Goal: Complete application form

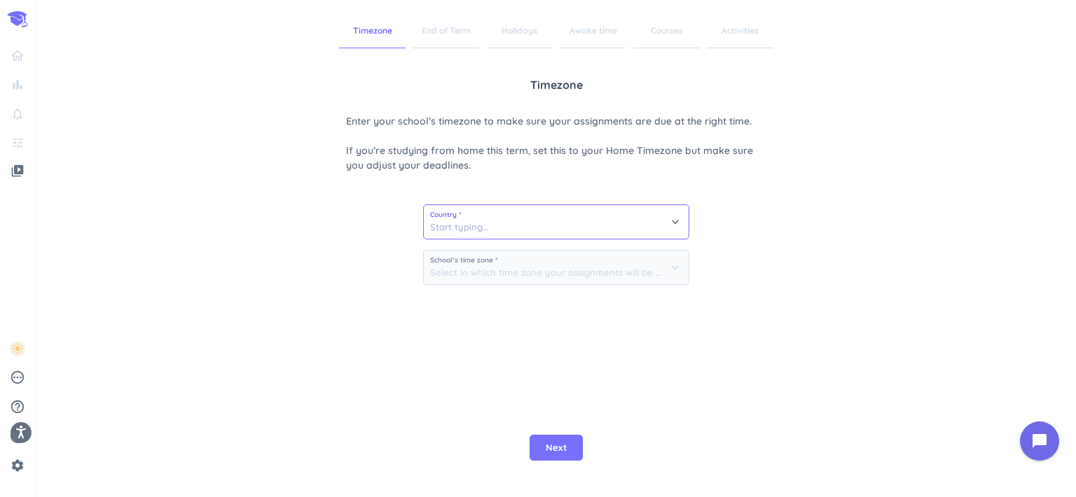
click at [582, 230] on input at bounding box center [556, 222] width 265 height 34
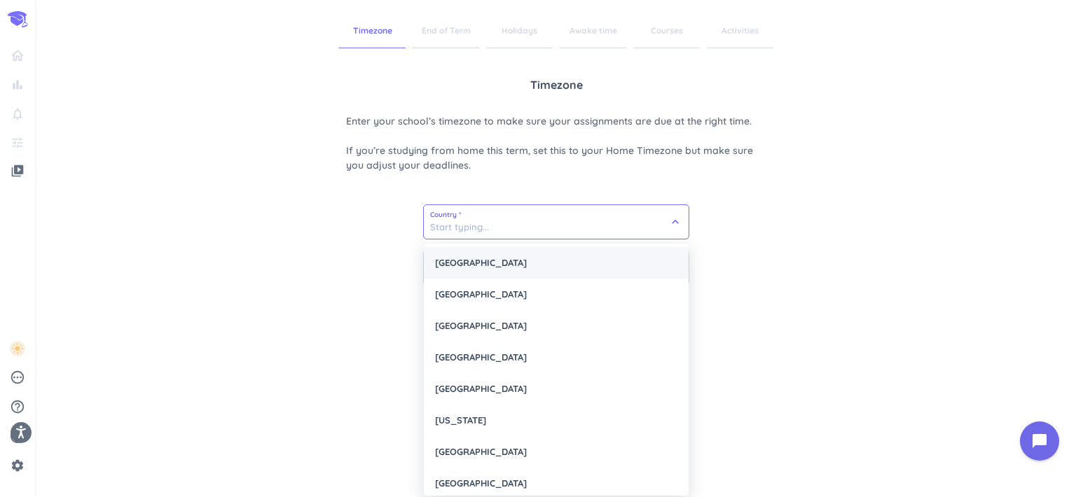
click at [530, 265] on div "[GEOGRAPHIC_DATA]" at bounding box center [556, 263] width 265 height 32
type input "[GEOGRAPHIC_DATA]"
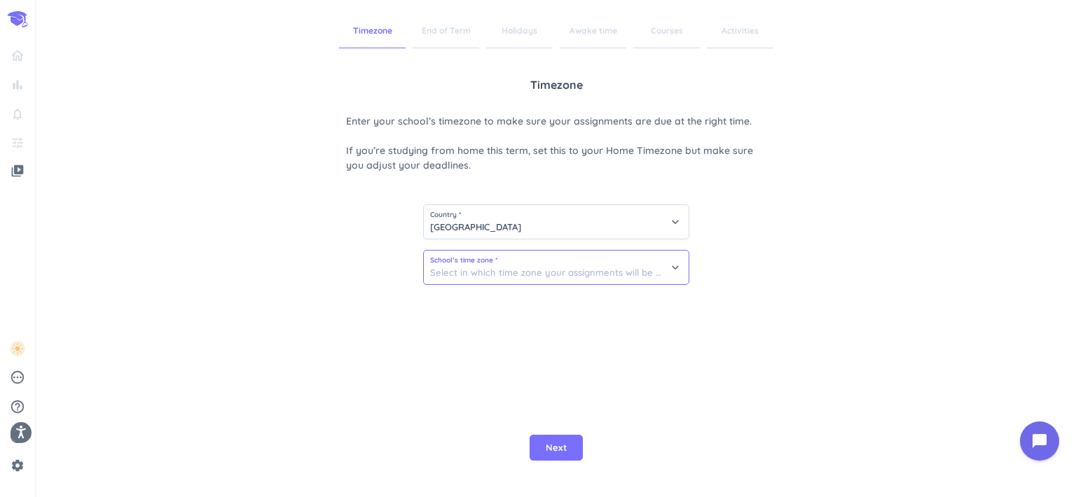
click at [519, 270] on input at bounding box center [556, 268] width 265 height 34
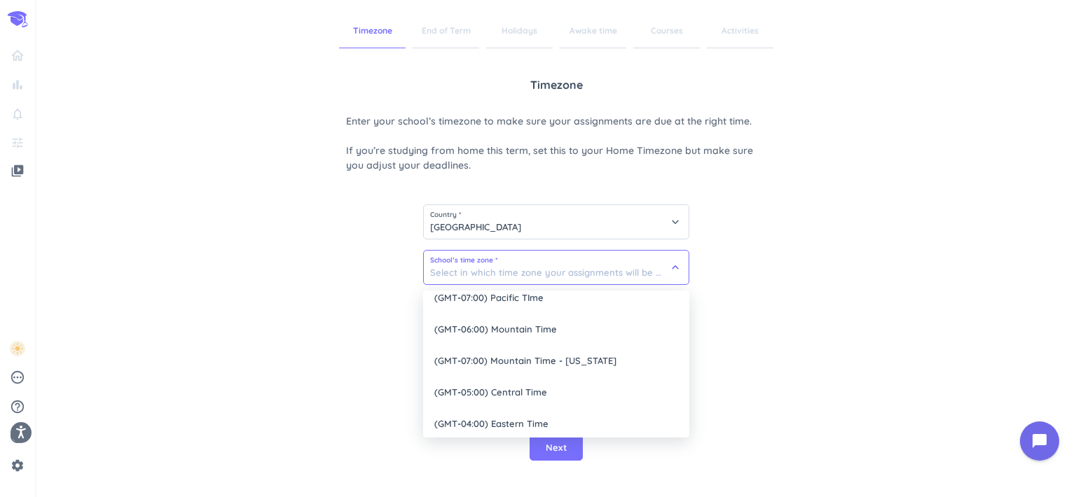
scroll to position [80, 0]
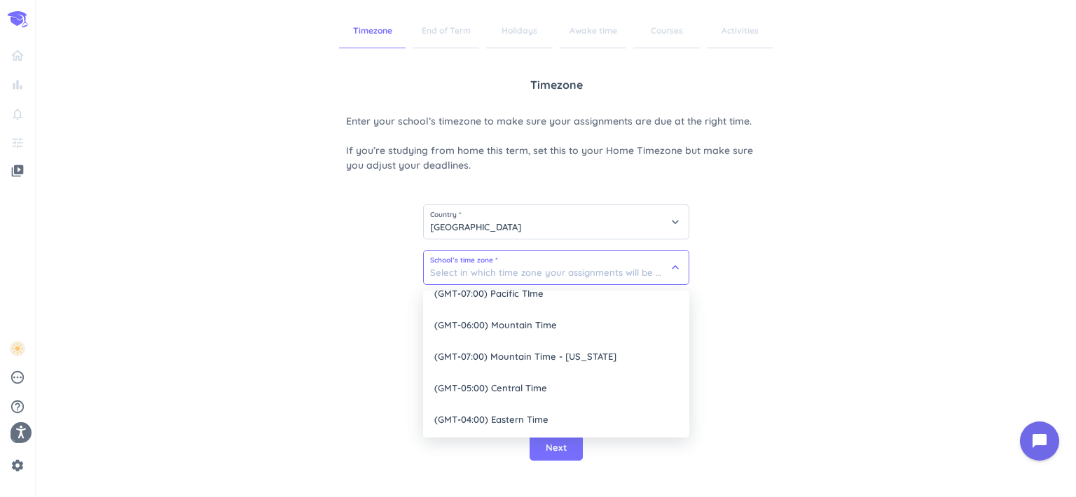
click at [496, 380] on span "(GMT-05:00) Central Time" at bounding box center [556, 388] width 266 height 32
type input "(GMT-05:00) Central Time"
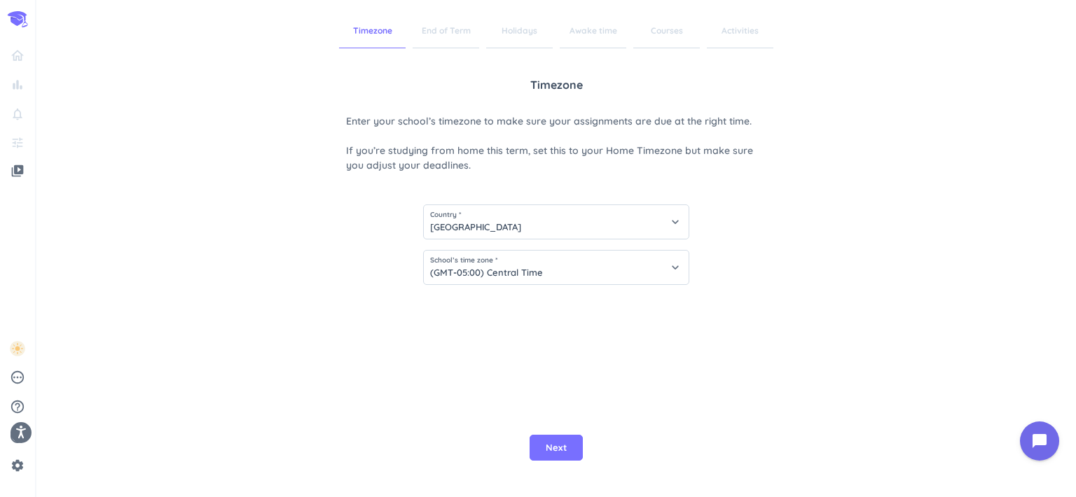
click at [551, 445] on span "Next" at bounding box center [556, 448] width 21 height 14
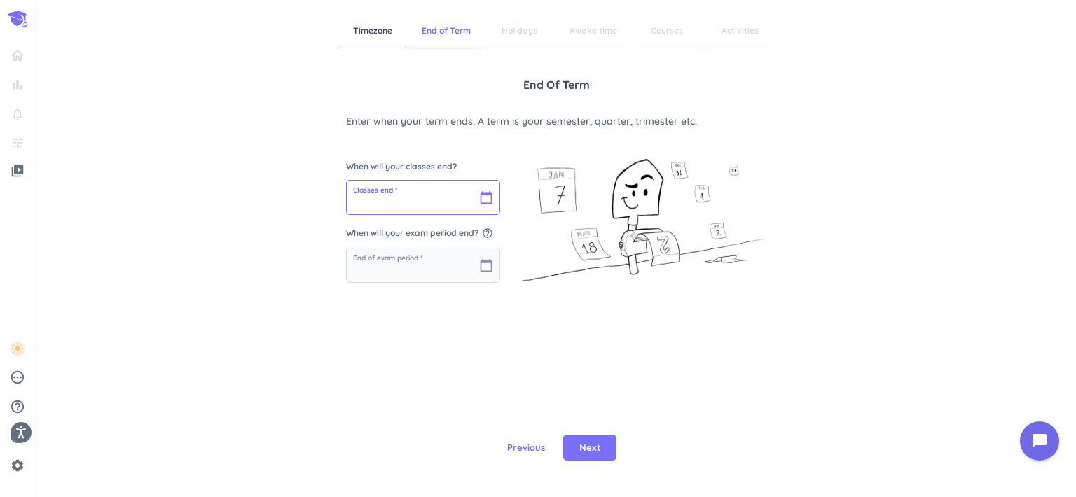
click at [424, 202] on input "text" at bounding box center [423, 198] width 153 height 34
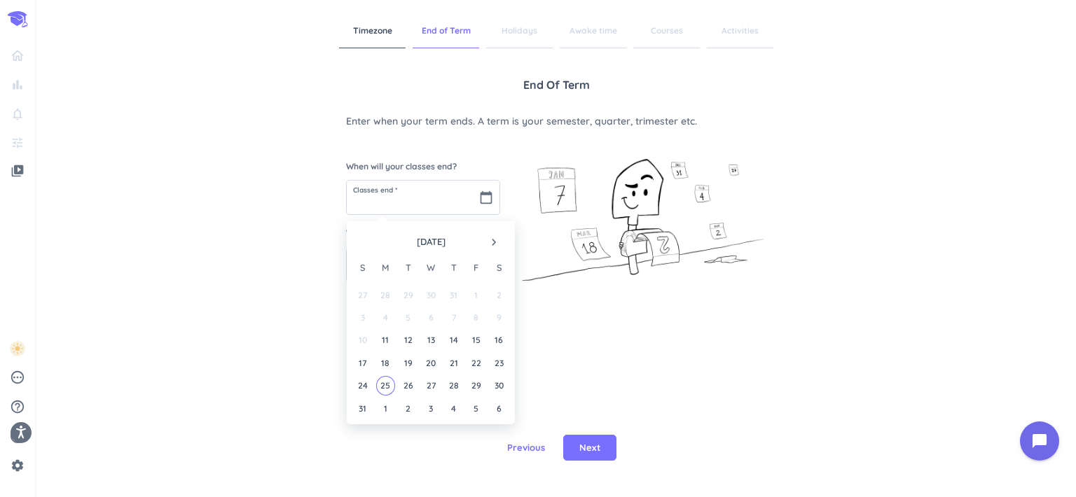
click at [497, 236] on icon "navigate_next" at bounding box center [494, 242] width 14 height 14
